Goal: Entertainment & Leisure: Consume media (video, audio)

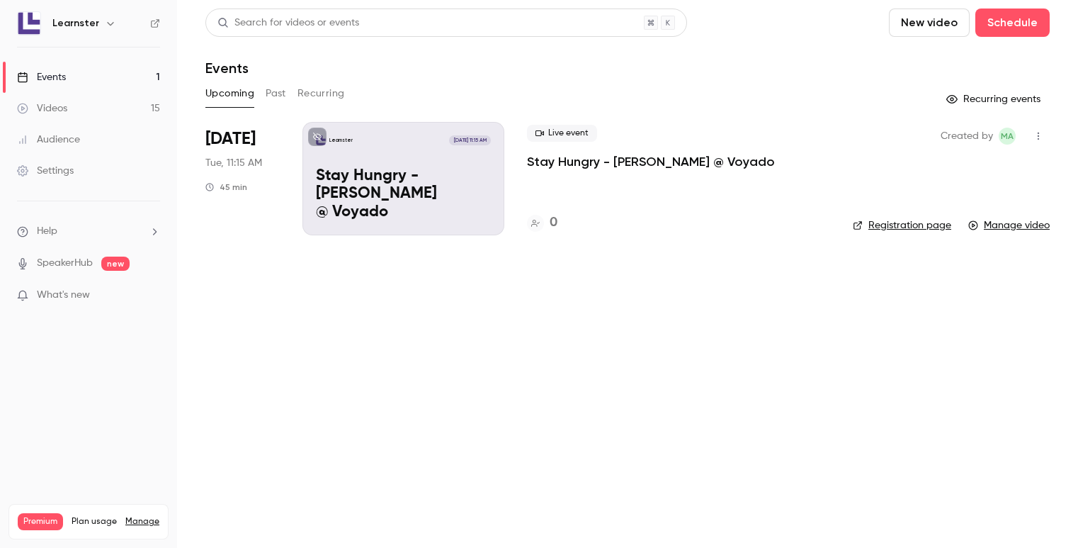
click at [93, 108] on link "Videos 15" at bounding box center [88, 108] width 177 height 31
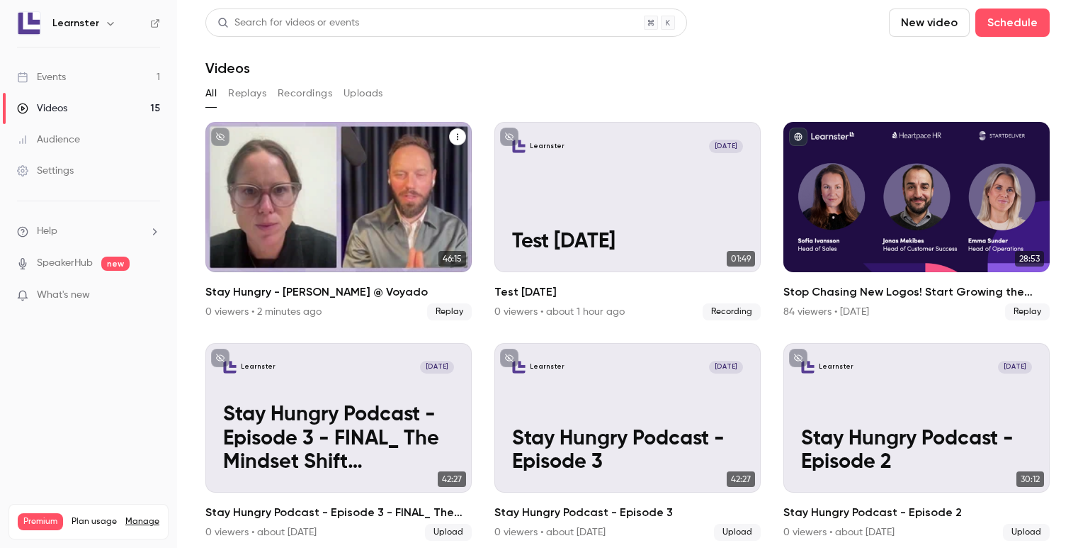
click at [327, 222] on p "Stay Hungry - [PERSON_NAME] @ Voyado" at bounding box center [338, 219] width 231 height 72
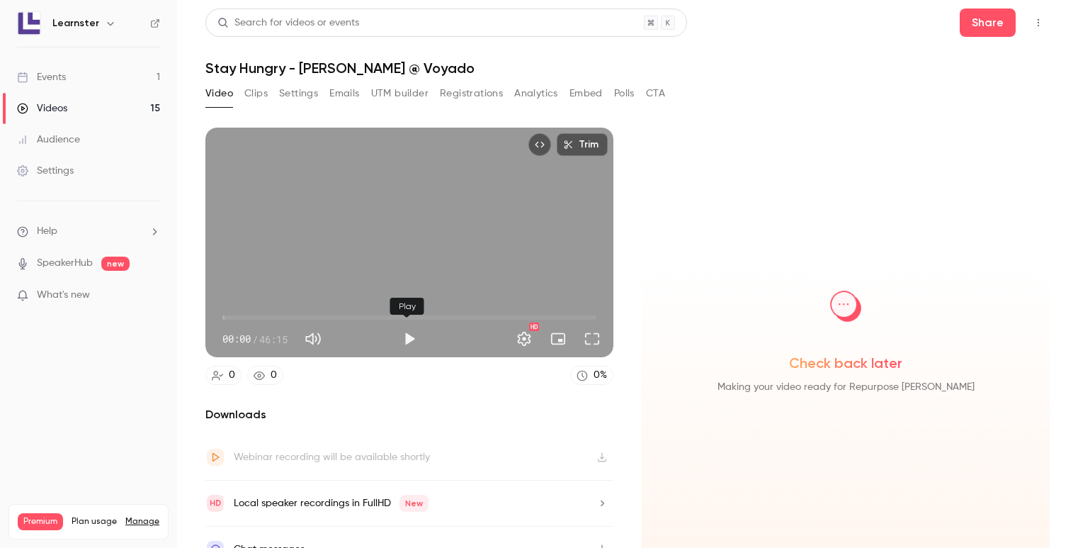
click at [407, 333] on button "Play" at bounding box center [409, 338] width 28 height 28
click at [332, 312] on span "00:01" at bounding box center [409, 317] width 374 height 23
click at [295, 312] on span "09:03" at bounding box center [409, 317] width 374 height 23
click at [269, 310] on span "05:46" at bounding box center [409, 317] width 374 height 23
click at [250, 311] on span "05:47" at bounding box center [409, 317] width 374 height 23
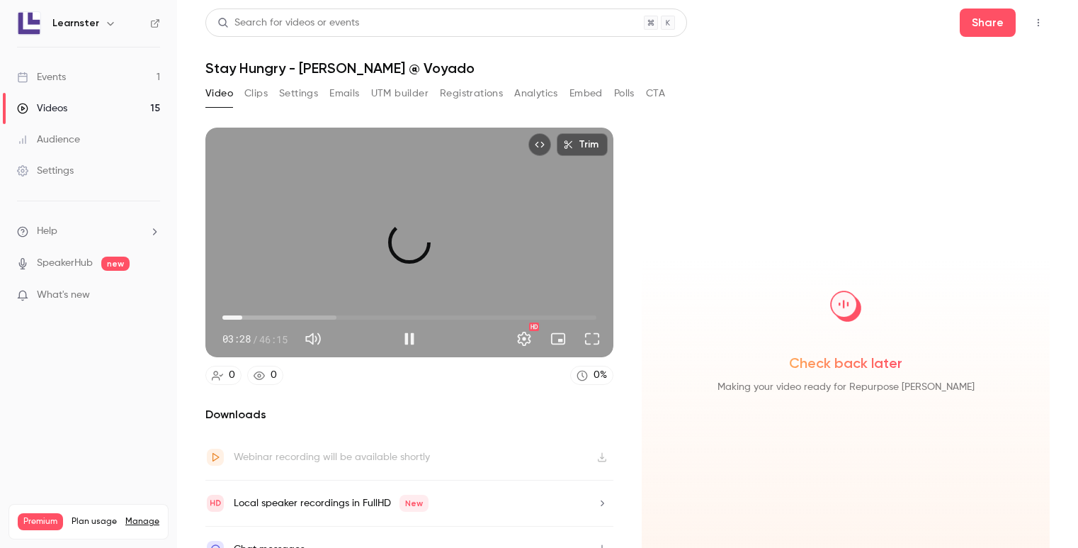
click at [242, 313] on span "02:29" at bounding box center [409, 317] width 374 height 23
click at [232, 315] on span "02:29" at bounding box center [409, 317] width 374 height 23
click at [409, 337] on button "Pause" at bounding box center [409, 338] width 28 height 28
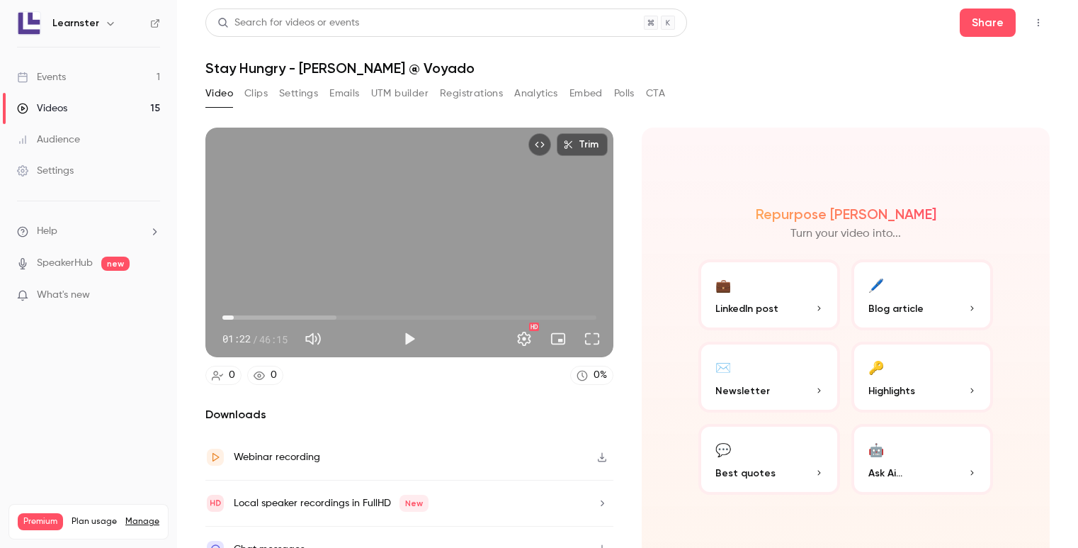
click at [412, 315] on span "01:22" at bounding box center [409, 317] width 374 height 23
type input "****"
click at [442, 316] on span "23:43" at bounding box center [409, 317] width 374 height 23
click at [78, 68] on link "Events 1" at bounding box center [88, 77] width 177 height 31
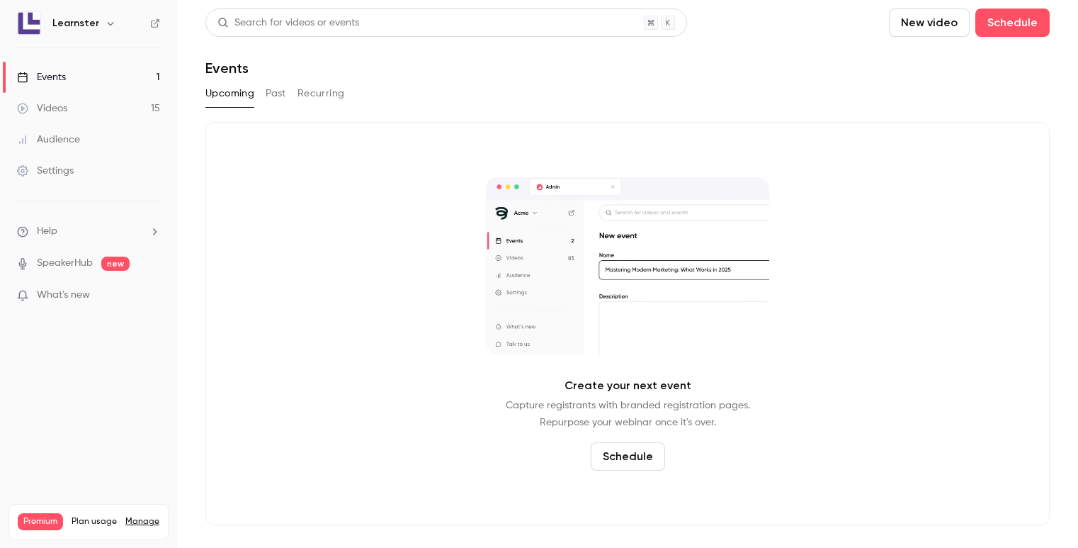
click at [48, 123] on link "Videos 15" at bounding box center [88, 108] width 177 height 31
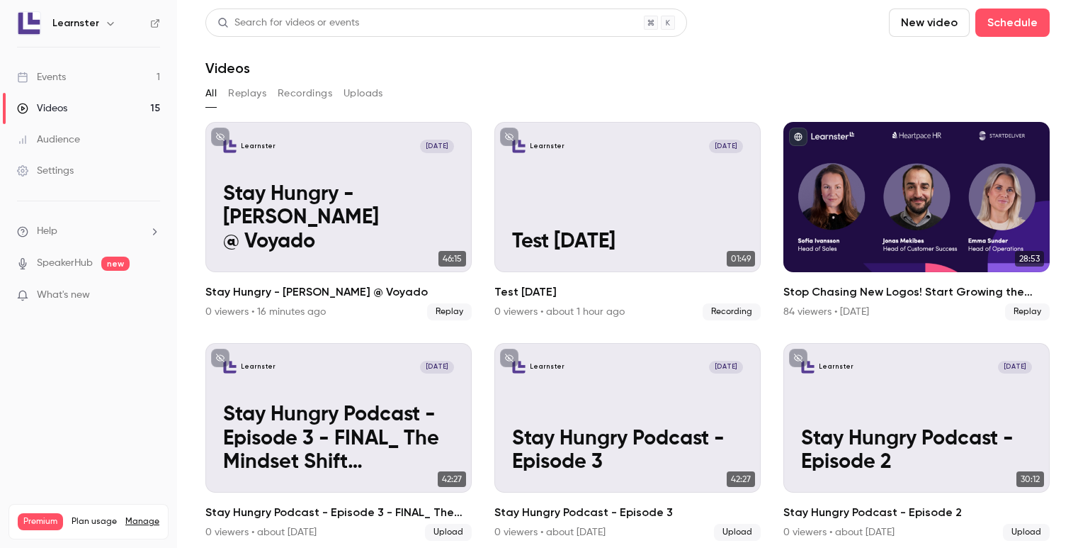
click at [927, 18] on button "New video" at bounding box center [929, 23] width 81 height 28
click at [939, 58] on div "Record" at bounding box center [971, 62] width 108 height 14
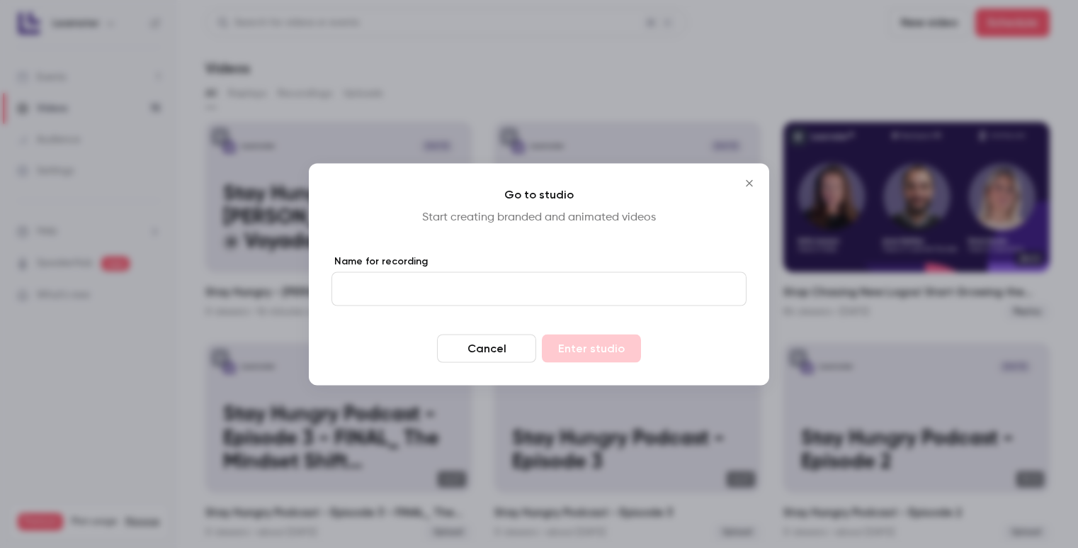
click at [458, 284] on input "Name for recording" at bounding box center [539, 288] width 415 height 34
type input "**********"
click at [570, 346] on button "Enter studio" at bounding box center [591, 348] width 99 height 28
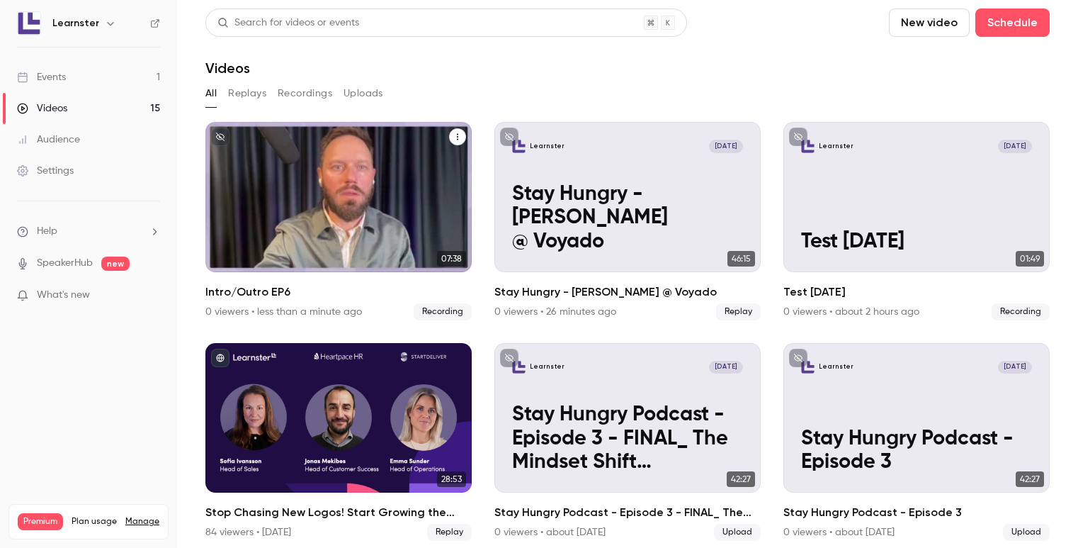
click at [346, 197] on div "Learnster [DATE] Intro/Outro EP6" at bounding box center [338, 197] width 266 height 150
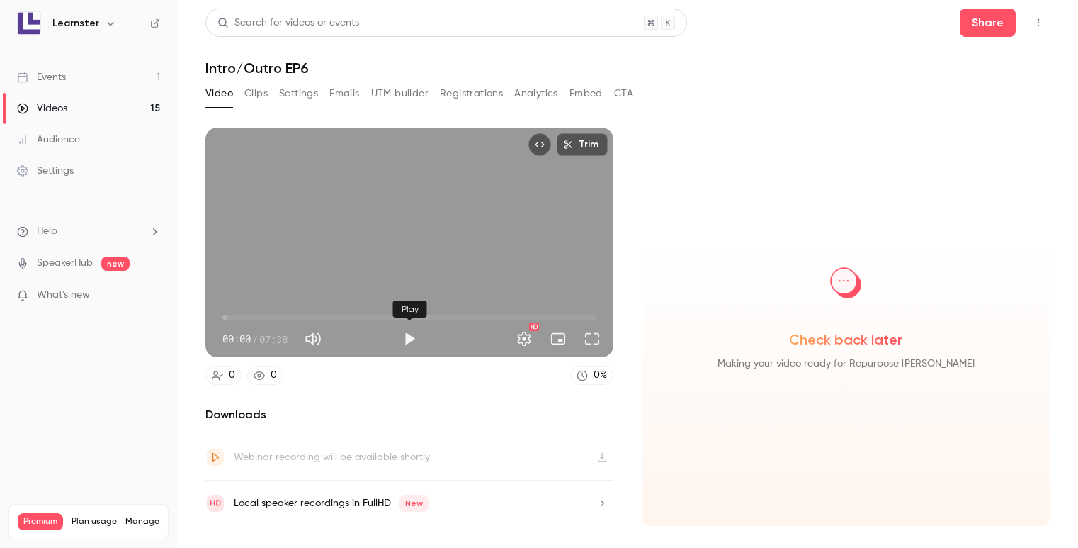
click at [414, 338] on button "Play" at bounding box center [409, 338] width 28 height 28
click at [317, 317] on span "00:01" at bounding box center [409, 317] width 374 height 23
click at [368, 315] on span "02:00" at bounding box center [409, 317] width 374 height 23
click at [462, 317] on span "04:53" at bounding box center [409, 317] width 374 height 23
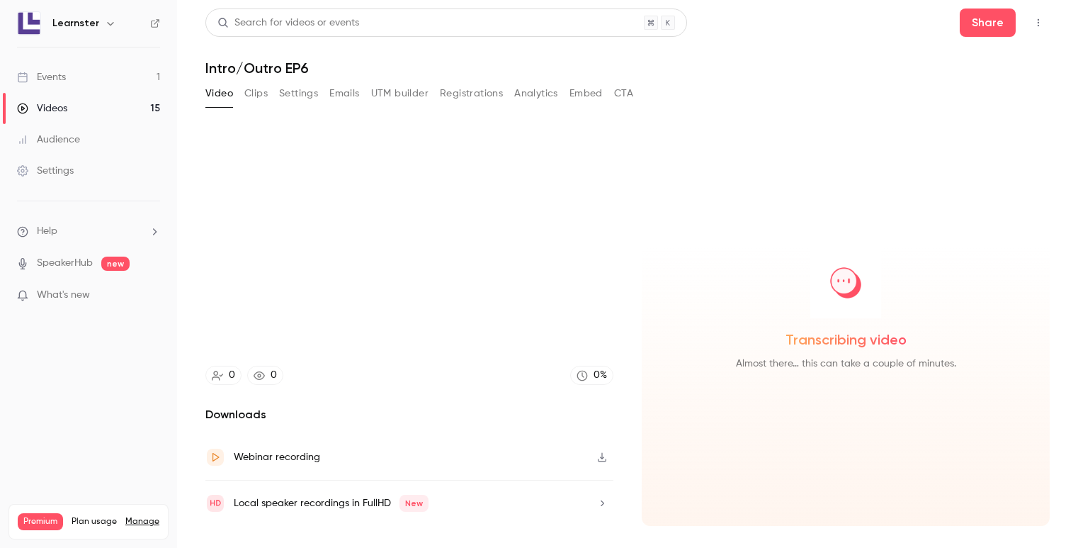
click at [1043, 23] on icon "Top Bar Actions" at bounding box center [1038, 23] width 11 height 10
click at [964, 128] on div "Delete" at bounding box center [984, 132] width 111 height 14
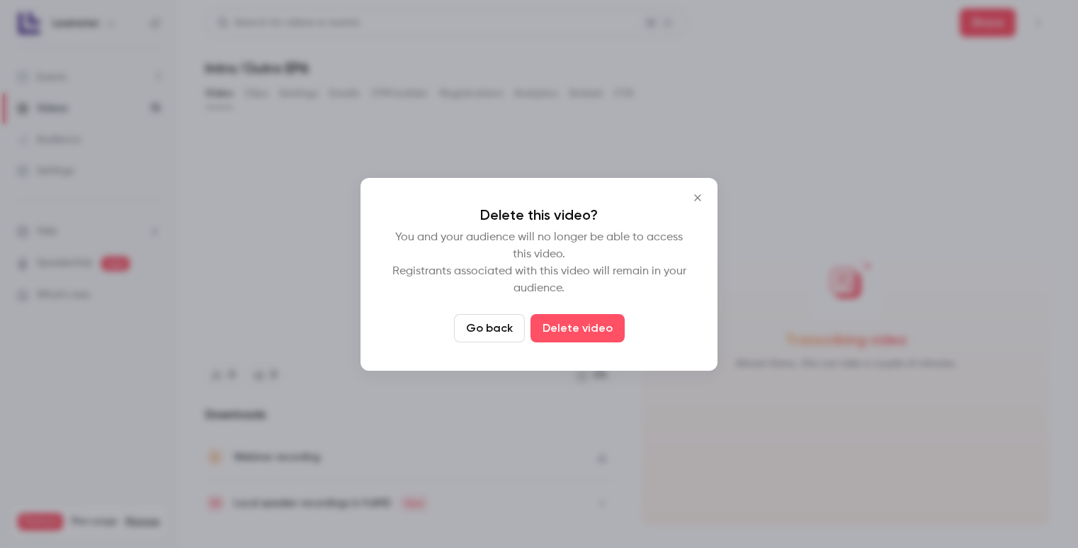
click at [476, 317] on button "Go back" at bounding box center [489, 328] width 71 height 28
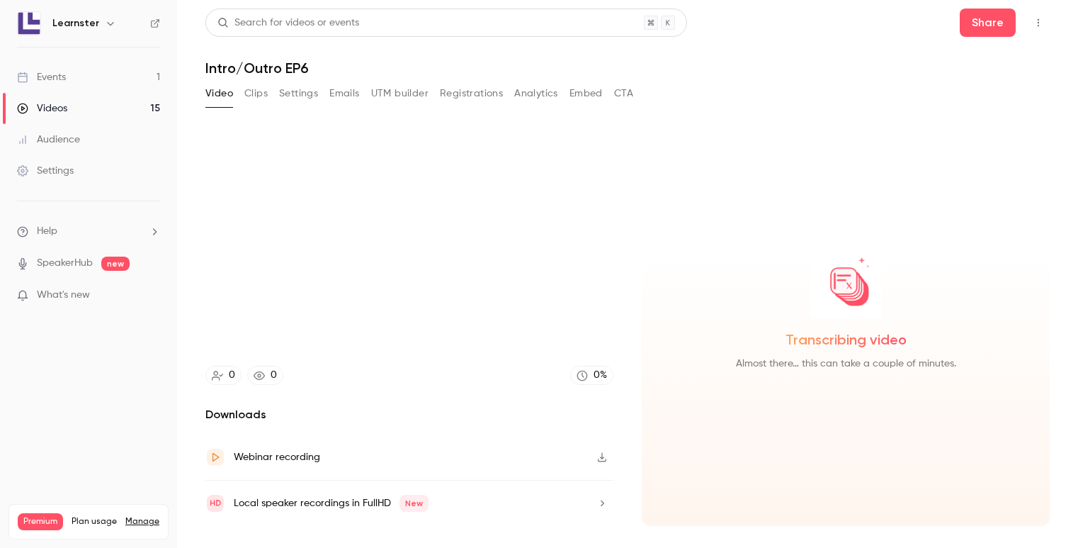
click at [1043, 30] on button "Top Bar Actions" at bounding box center [1038, 22] width 23 height 23
click at [944, 128] on div "Delete" at bounding box center [984, 132] width 111 height 14
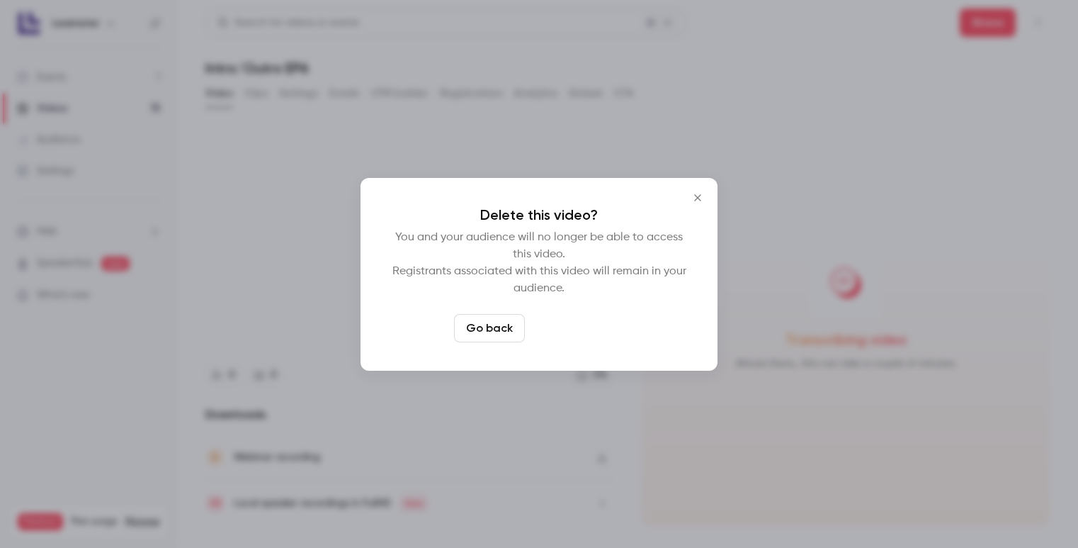
type input "*****"
click at [596, 330] on button "Delete video" at bounding box center [578, 328] width 94 height 28
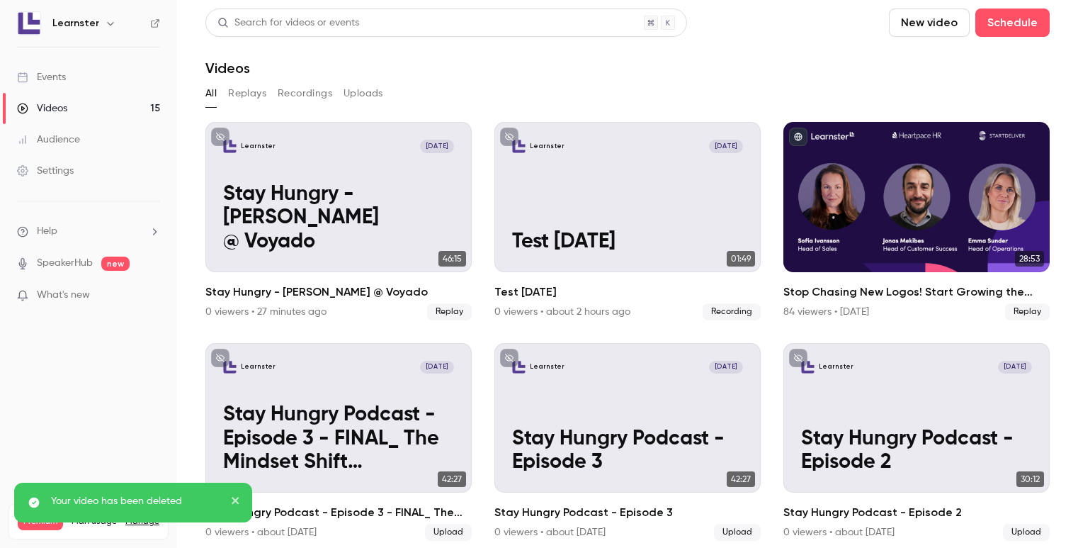
click at [931, 35] on button "New video" at bounding box center [929, 23] width 81 height 28
click at [927, 57] on div "Record" at bounding box center [971, 62] width 108 height 14
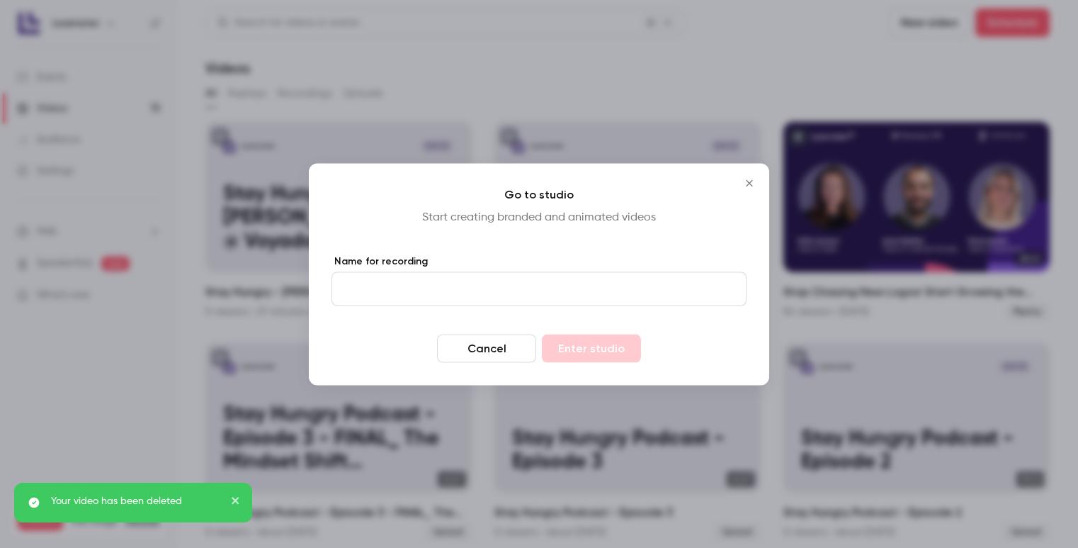
click at [517, 276] on input "Name for recording" at bounding box center [539, 288] width 415 height 34
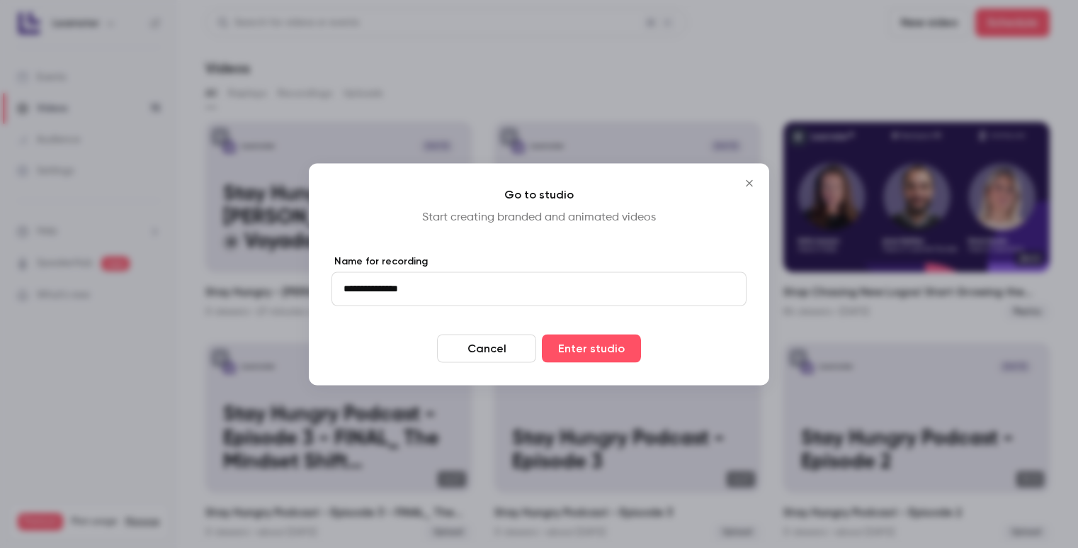
type input "**********"
click at [542, 334] on button "Enter studio" at bounding box center [591, 348] width 99 height 28
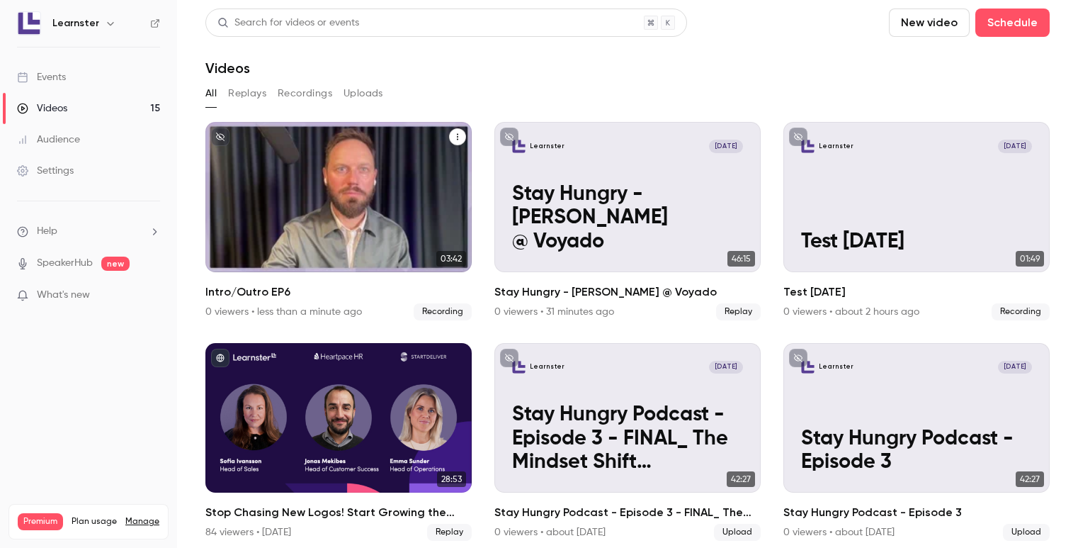
click at [320, 185] on div "Learnster [DATE] Intro/Outro EP6" at bounding box center [338, 197] width 266 height 150
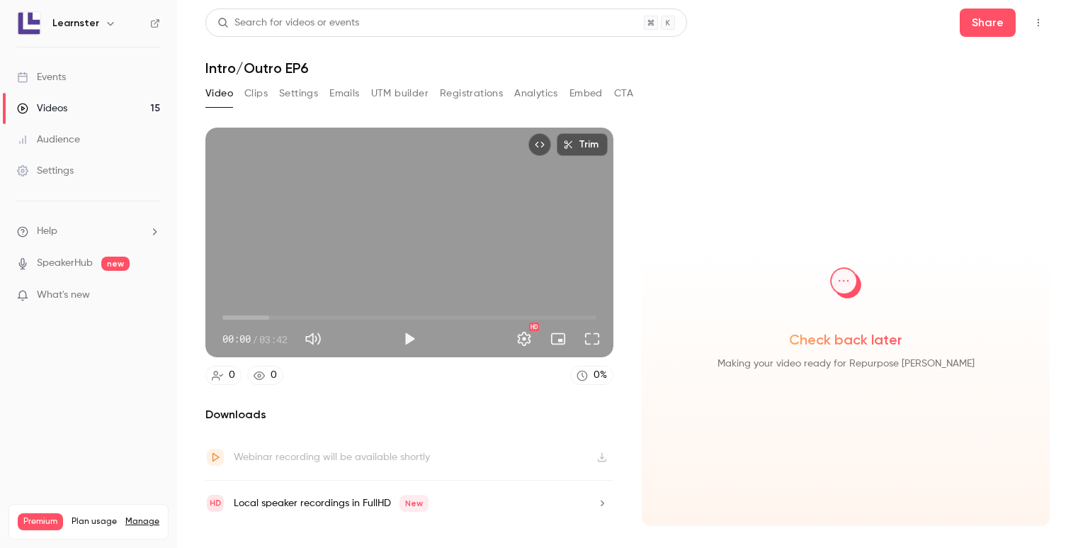
click at [249, 317] on span "00:00" at bounding box center [409, 317] width 374 height 23
click at [403, 341] on button "Play" at bounding box center [409, 338] width 28 height 28
click at [592, 345] on button "Full screen" at bounding box center [592, 338] width 28 height 28
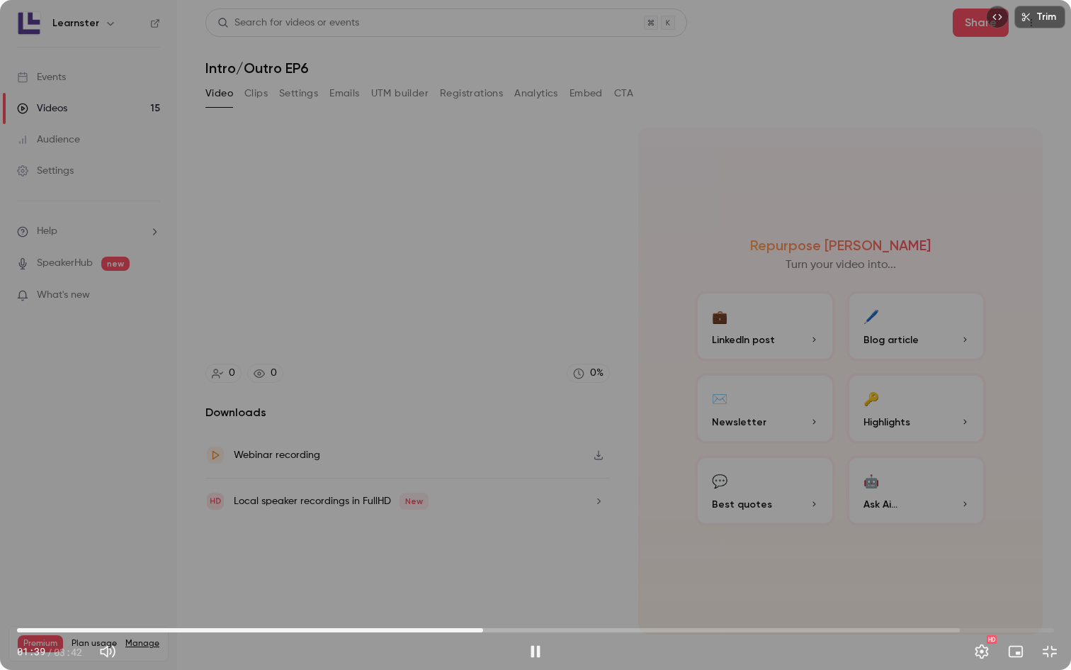
click at [608, 547] on span "01:39" at bounding box center [535, 630] width 1037 height 23
click at [854, 547] on span "02:08" at bounding box center [535, 630] width 1037 height 23
click at [624, 536] on div "Trim 03:03 03:03 / 03:43 HD" at bounding box center [535, 335] width 1071 height 670
click at [623, 536] on div "Trim 03:04 03:04 / 03:43 HD" at bounding box center [535, 335] width 1071 height 670
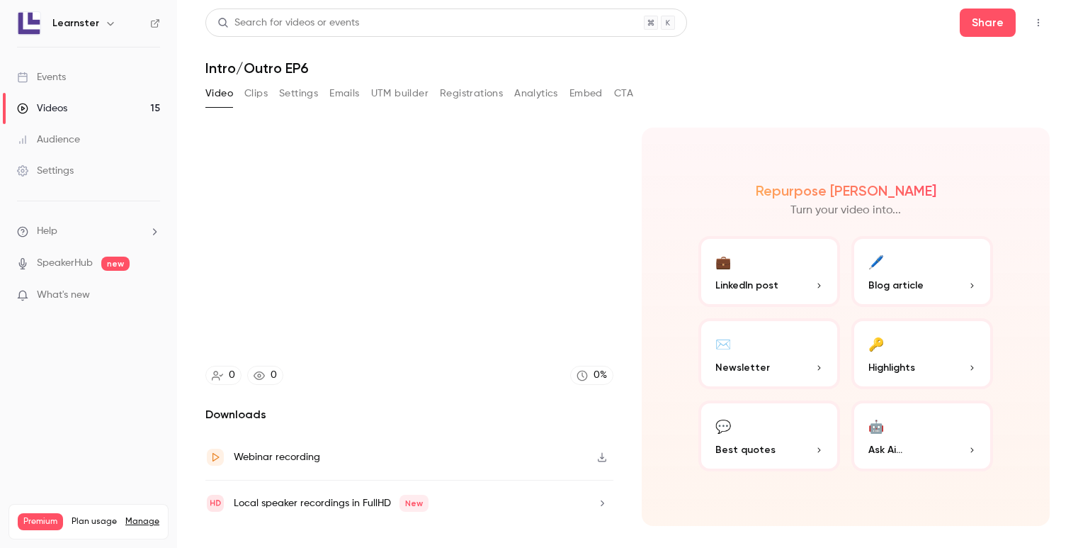
type input "*****"
